Goal: Find specific page/section: Find specific page/section

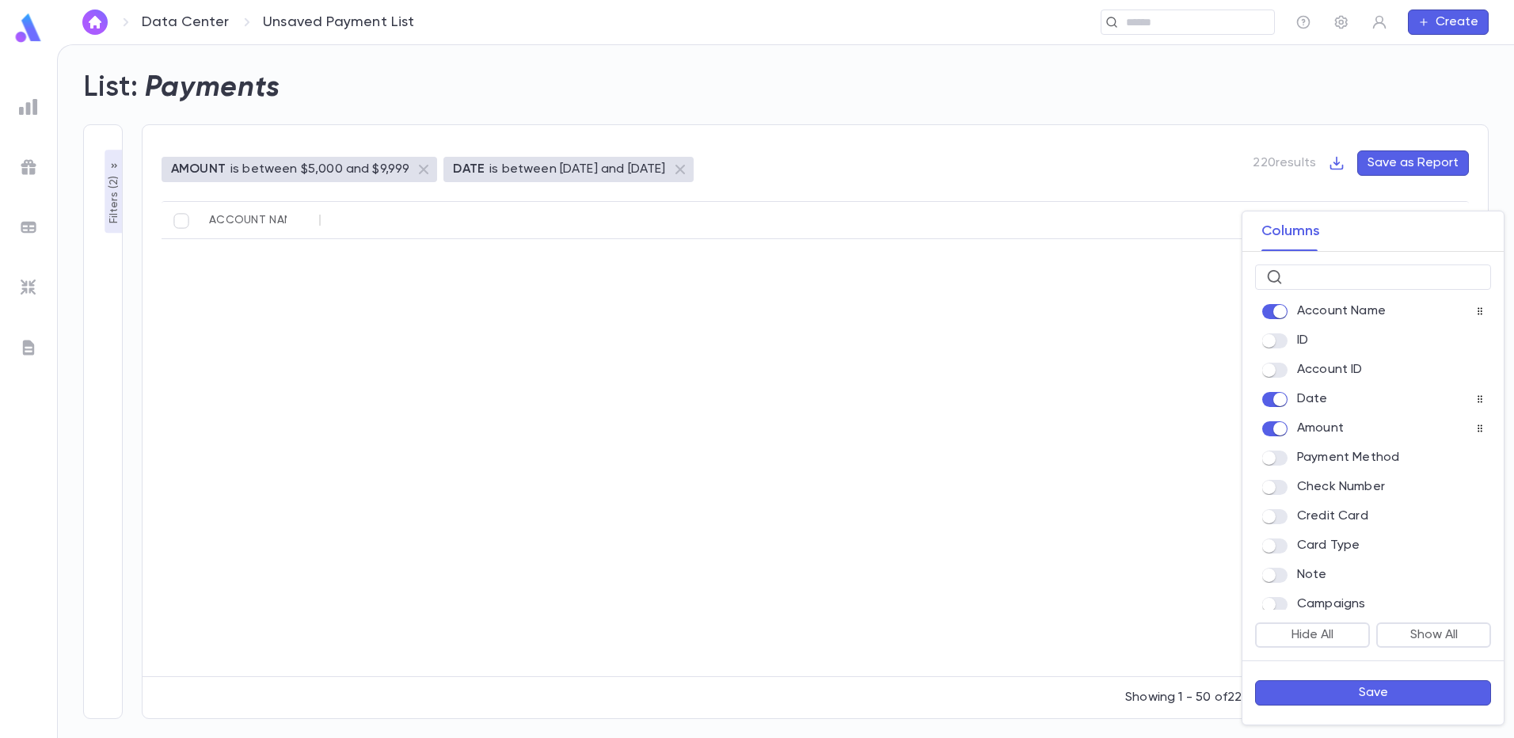
scroll to position [634, 0]
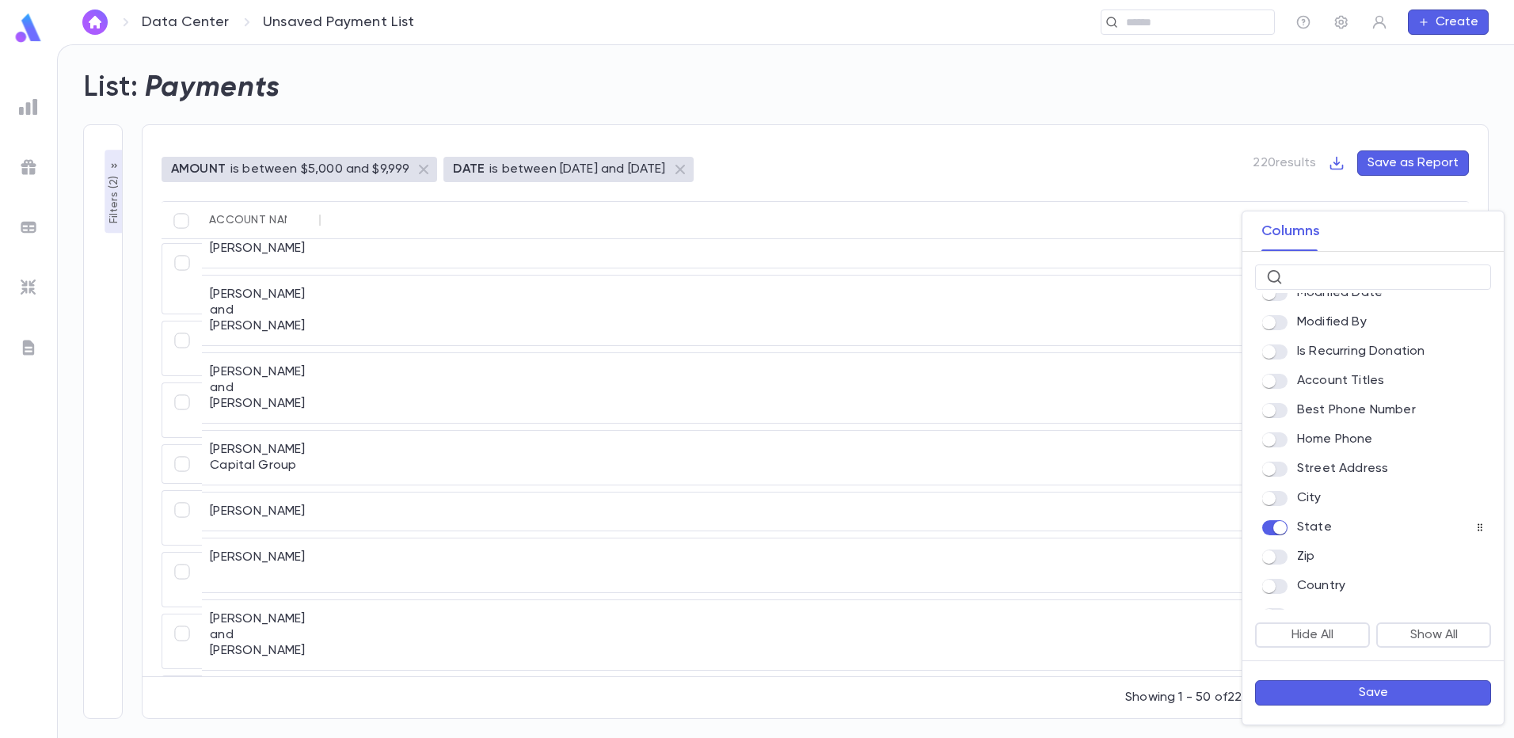
click at [1171, 21] on div at bounding box center [757, 369] width 1514 height 738
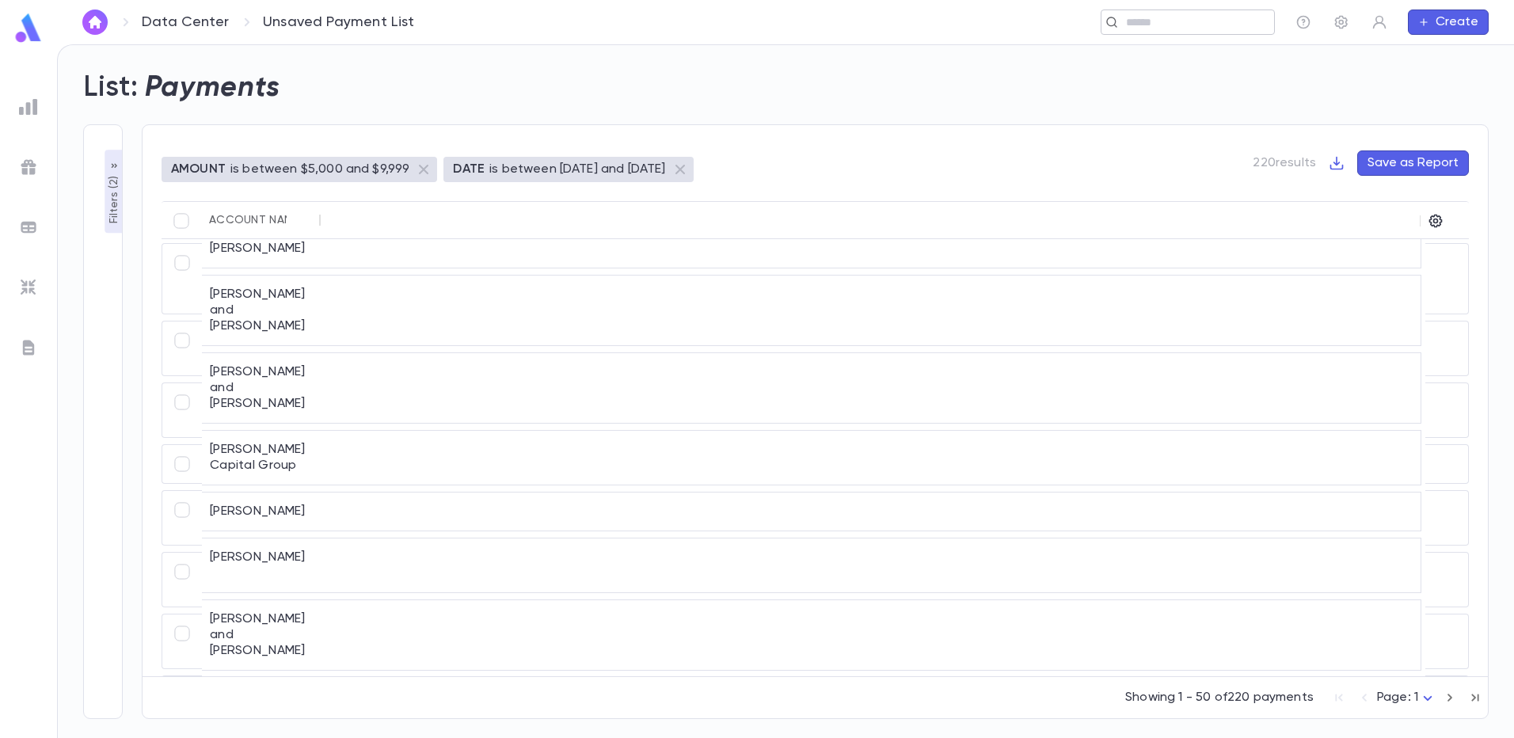
click at [1160, 26] on input "text" at bounding box center [1182, 22] width 123 height 15
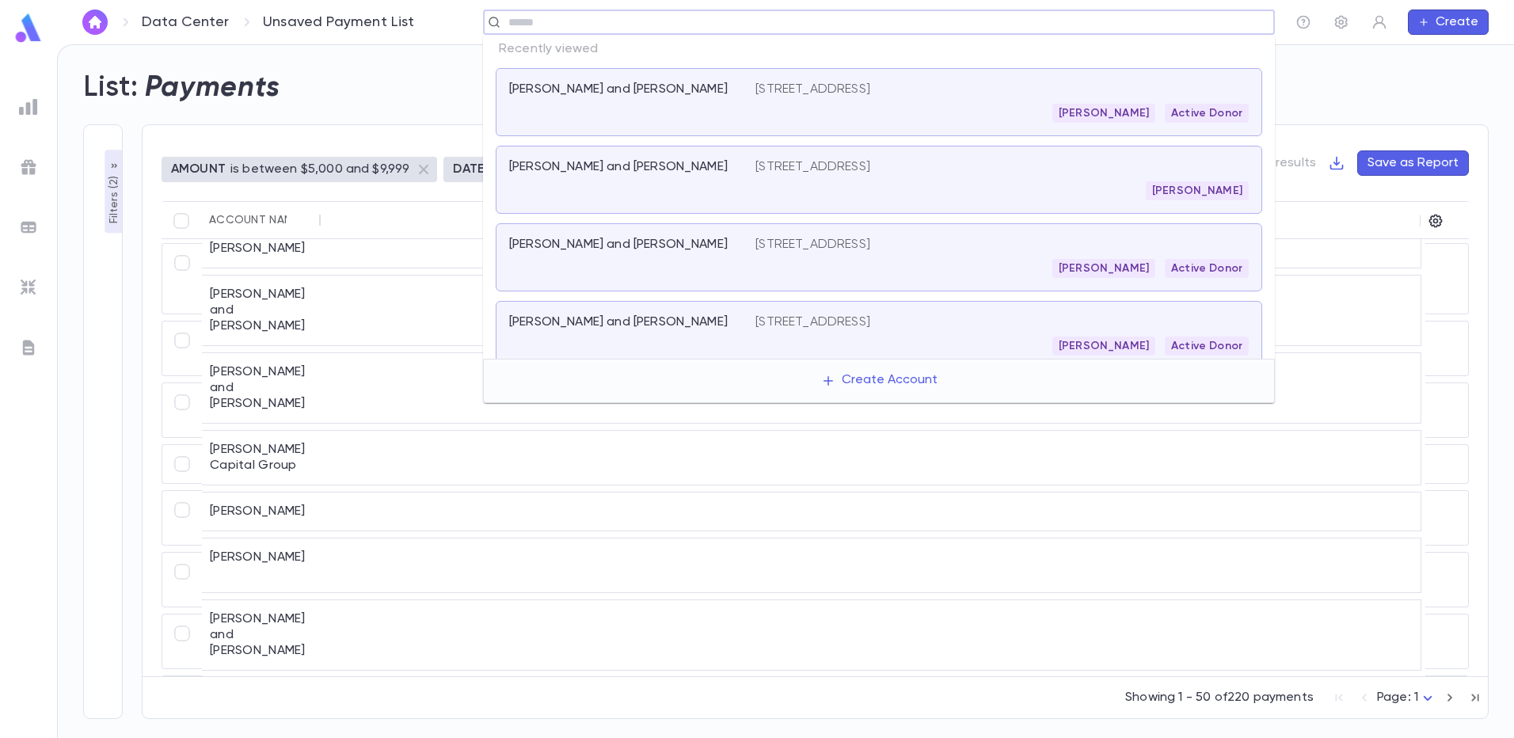
click at [529, 11] on div "​" at bounding box center [879, 22] width 792 height 25
click at [520, 22] on input "text" at bounding box center [874, 22] width 740 height 15
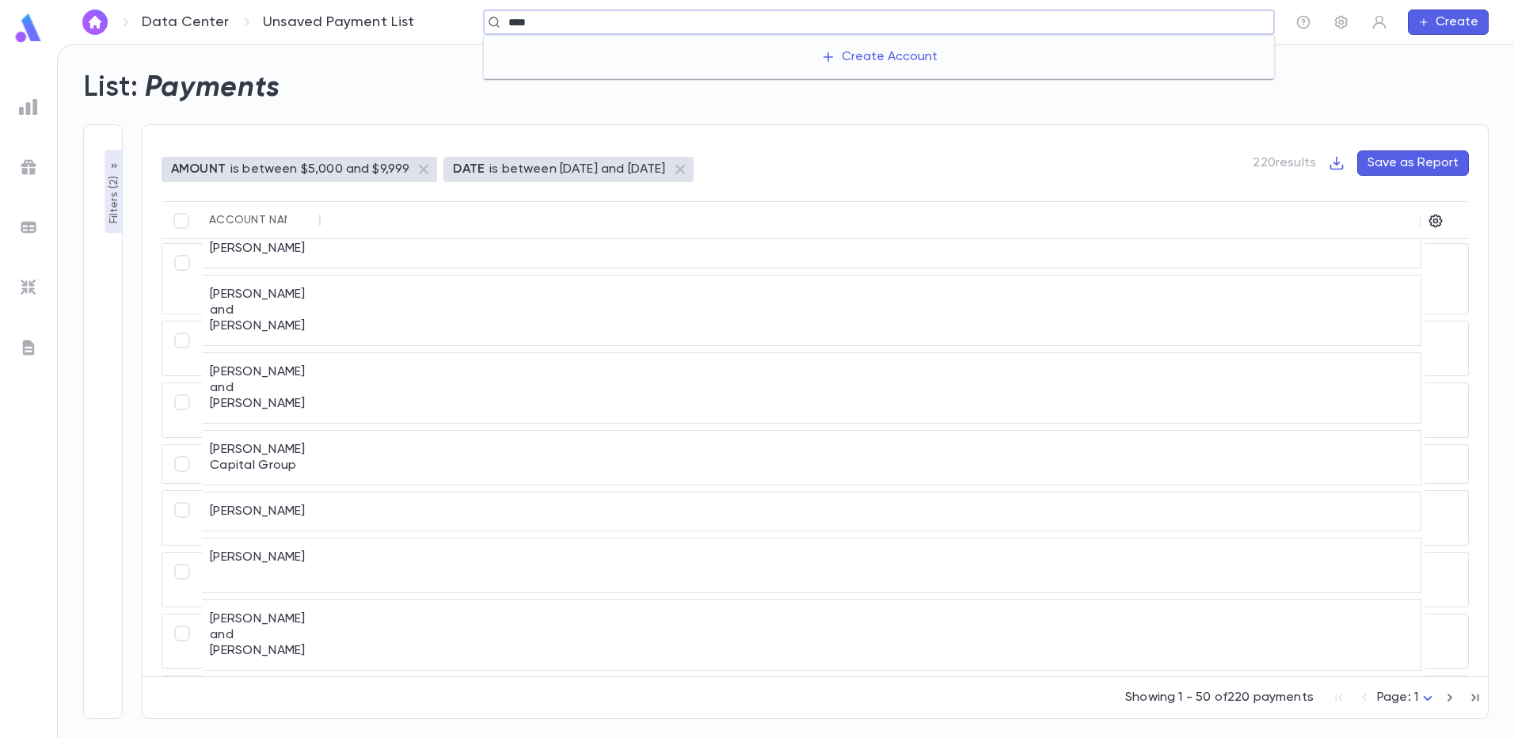
type input "*****"
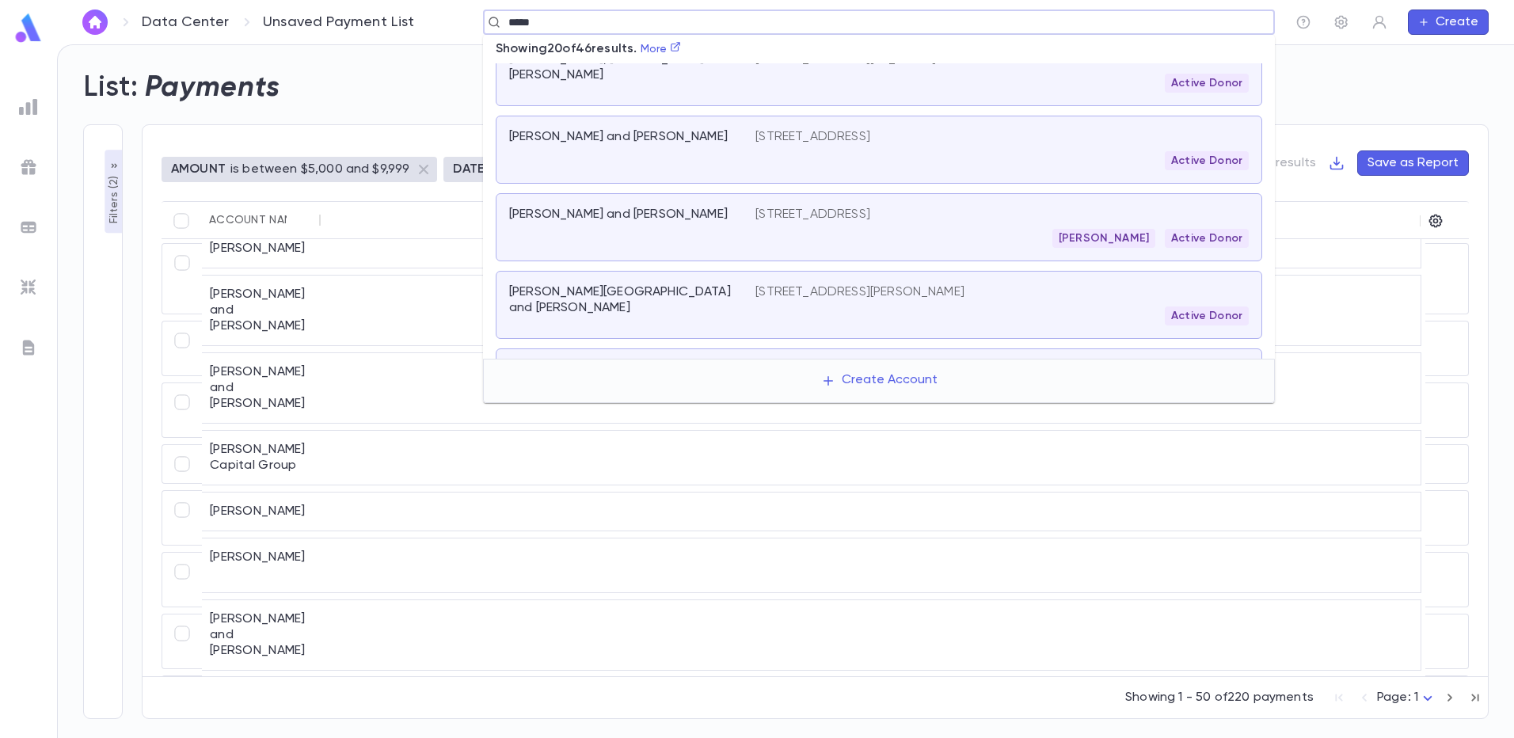
scroll to position [856, 0]
click at [966, 232] on div "[PERSON_NAME] Active Donor" at bounding box center [1002, 237] width 493 height 19
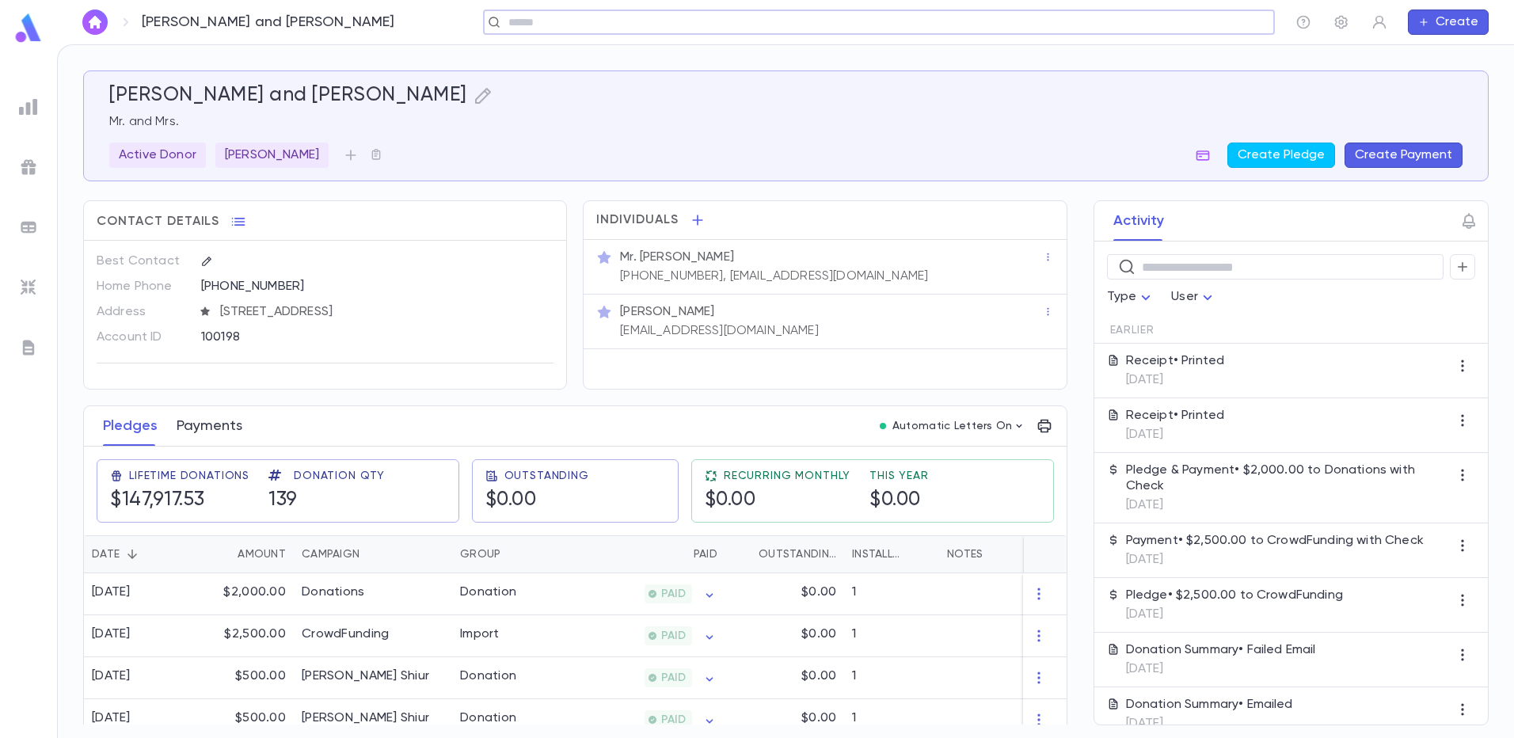
click at [216, 435] on button "Payments" at bounding box center [210, 426] width 66 height 40
